Goal: Task Accomplishment & Management: Complete application form

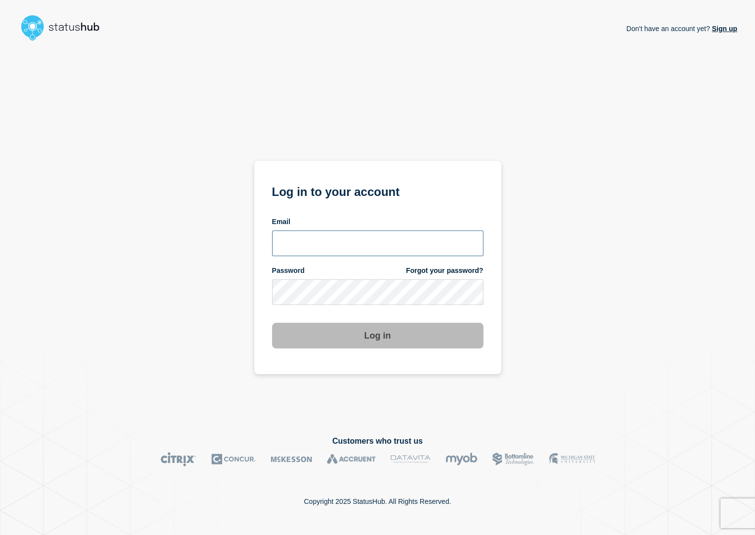
type input "lars.kjellberg@ist.com"
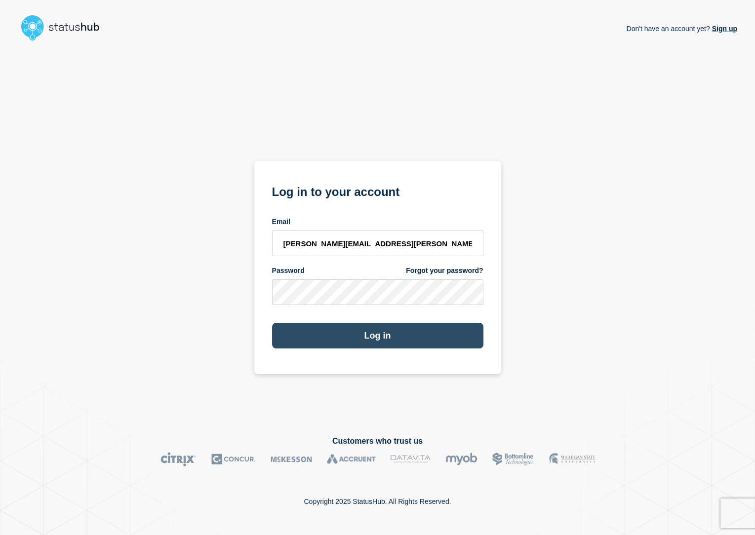
click at [386, 331] on button "Log in" at bounding box center [377, 336] width 211 height 26
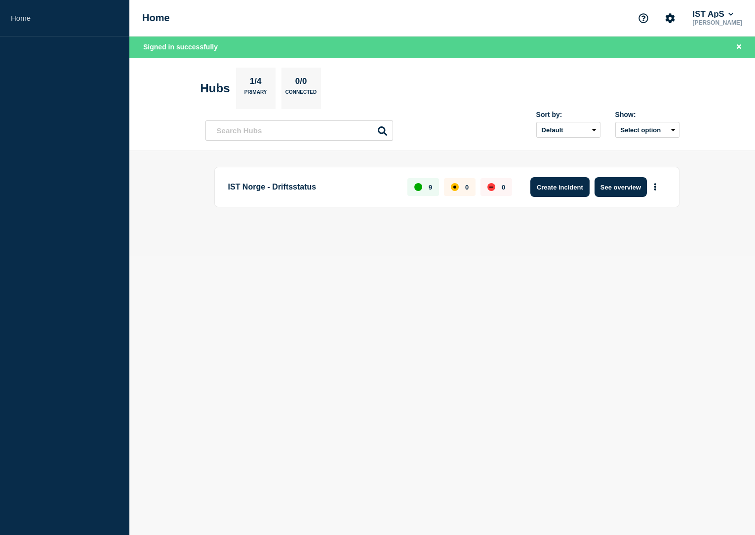
click at [534, 191] on button "Create incident" at bounding box center [559, 187] width 59 height 20
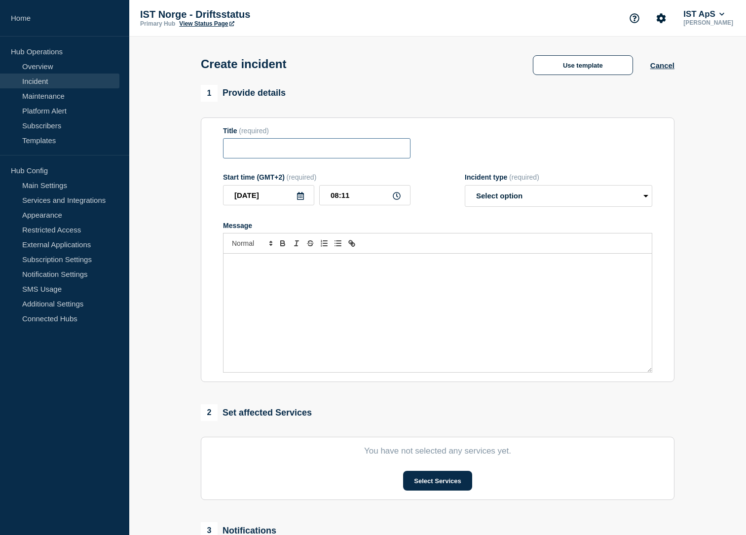
click at [273, 153] on input "Title" at bounding box center [317, 148] width 188 height 20
type input "Problemer knyttet til WebUntis"
select select "investigating"
type button "ordered"
type button "bullet"
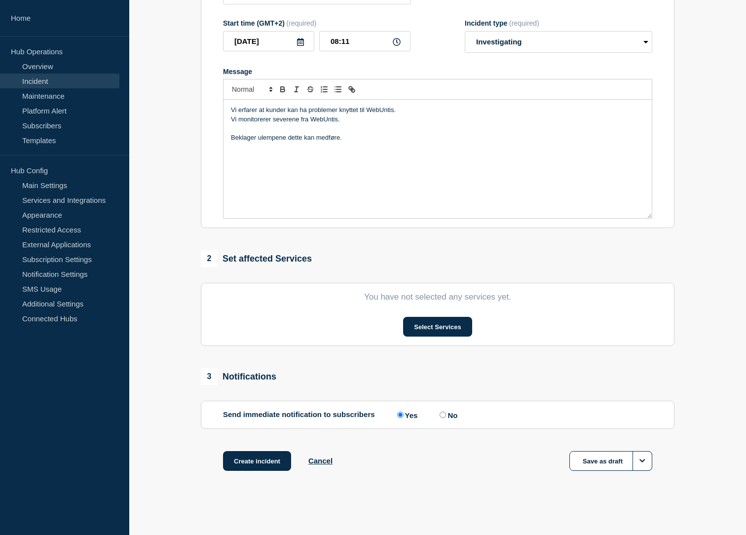
scroll to position [157, 0]
click at [439, 317] on button "Select Services" at bounding box center [437, 327] width 69 height 20
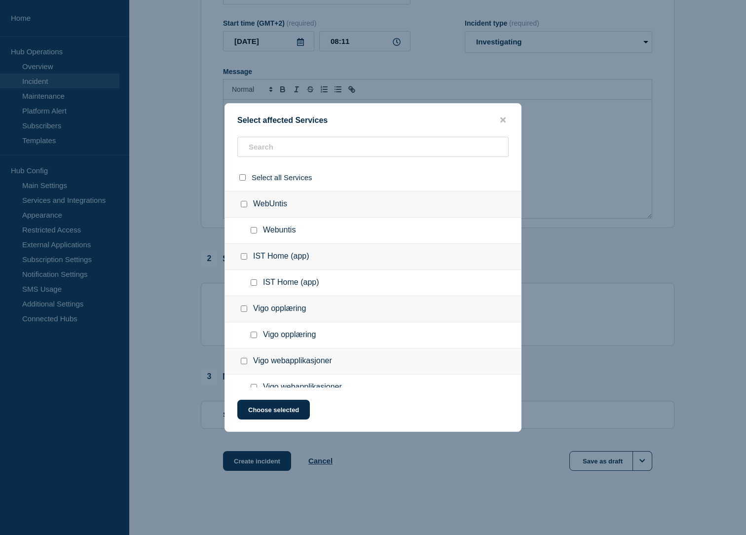
scroll to position [164, 0]
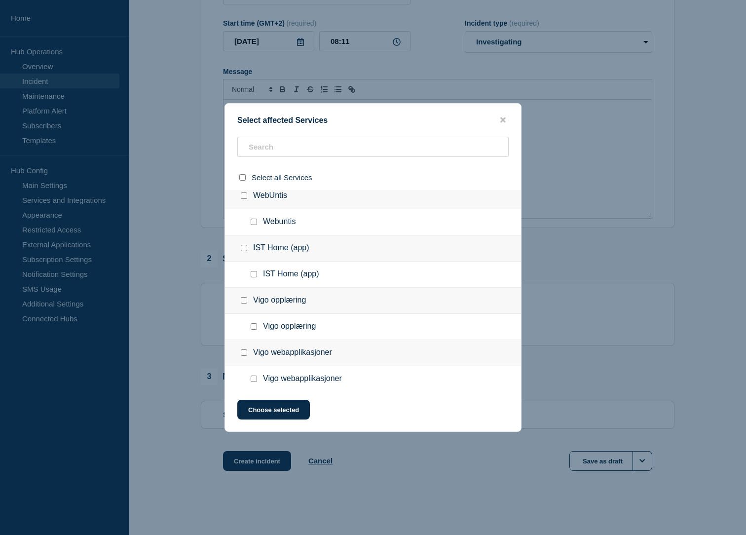
click at [243, 199] on input "WebUntis checkbox" at bounding box center [244, 196] width 6 height 6
checkbox input "true"
click at [272, 411] on button "Choose selected" at bounding box center [273, 410] width 73 height 20
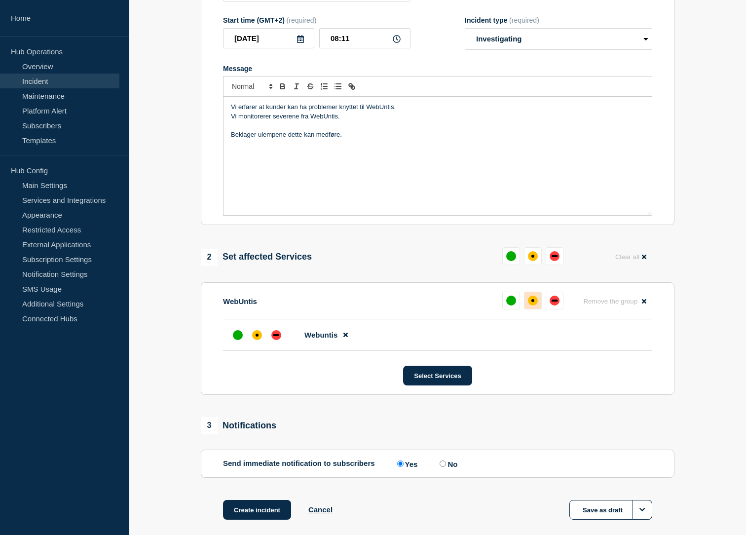
click at [530, 309] on button at bounding box center [533, 301] width 18 height 18
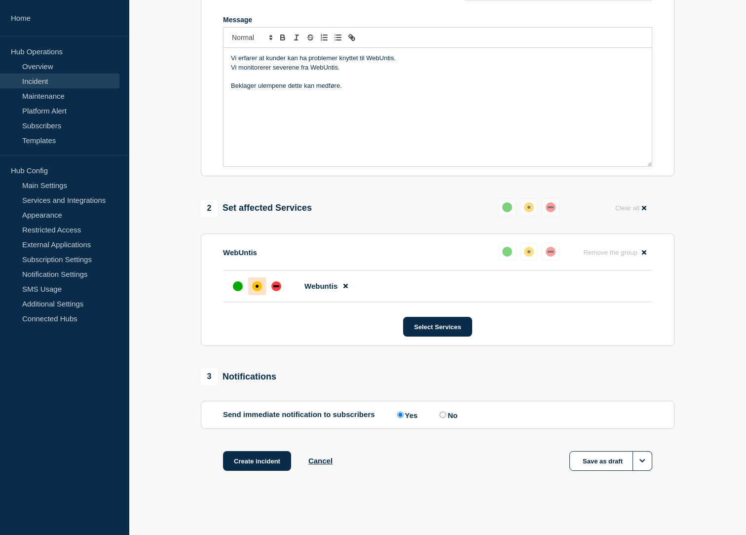
click at [446, 413] on input "No" at bounding box center [443, 415] width 6 height 6
radio input "true"
radio input "false"
click at [279, 459] on button "Create incident" at bounding box center [257, 461] width 68 height 20
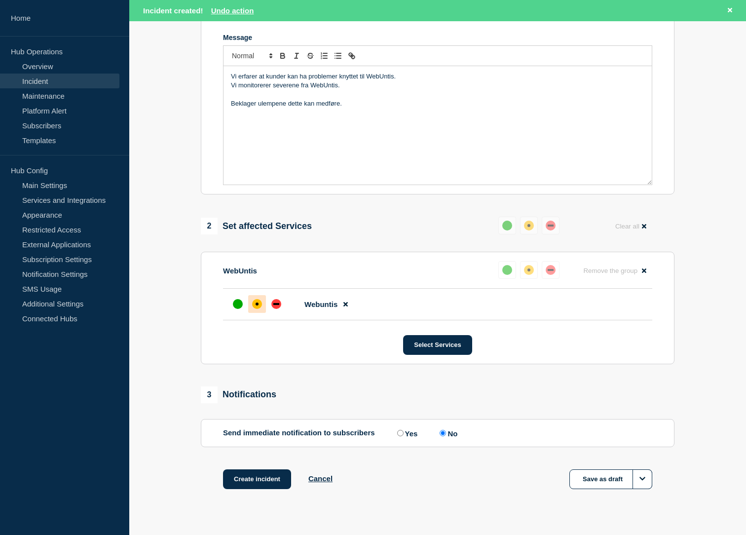
scroll to position [230, 0]
